Goal: Communication & Community: Answer question/provide support

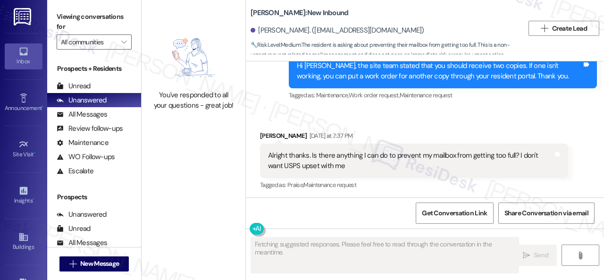
scroll to position [1220, 0]
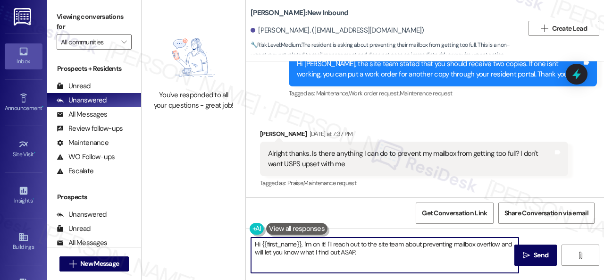
drag, startPoint x: 365, startPoint y: 253, endPoint x: 159, endPoint y: 245, distance: 206.0
click at [159, 245] on div "You've responded to all your questions - great job! [PERSON_NAME]: New Inbound …" at bounding box center [373, 140] width 463 height 280
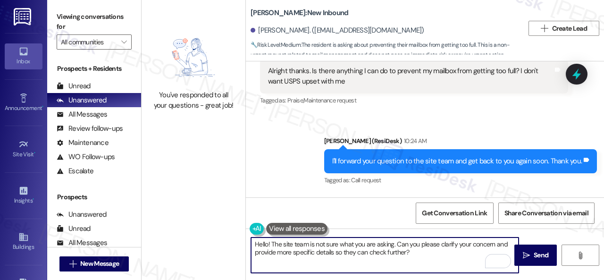
scroll to position [1301, 0]
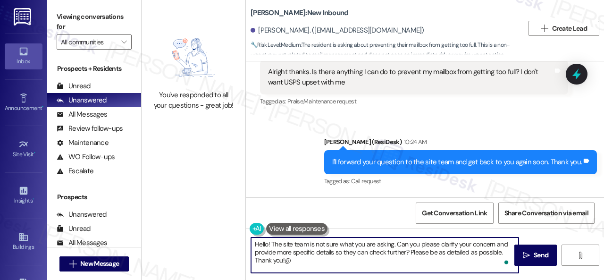
type textarea "Hello! The site team is not sure what you are asking. Can you please clarify yo…"
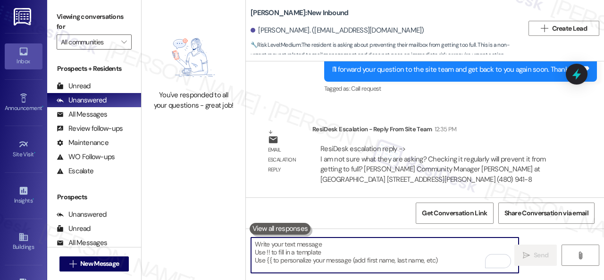
scroll to position [1396, 0]
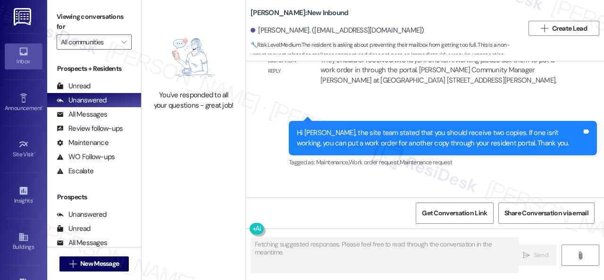
scroll to position [1220, 0]
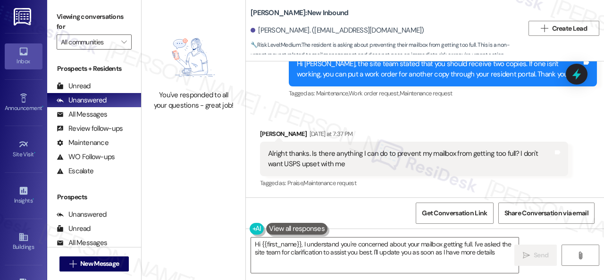
type textarea "Hi {{first_name}}, I understand you're concerned about your mailbox getting ful…"
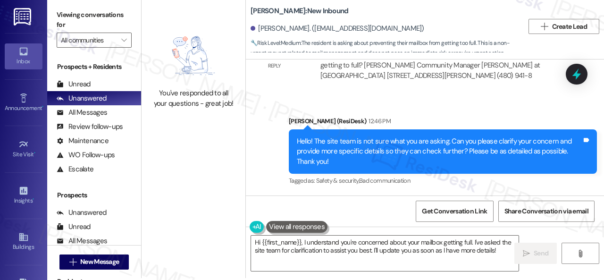
scroll to position [3, 0]
